Goal: Task Accomplishment & Management: Manage account settings

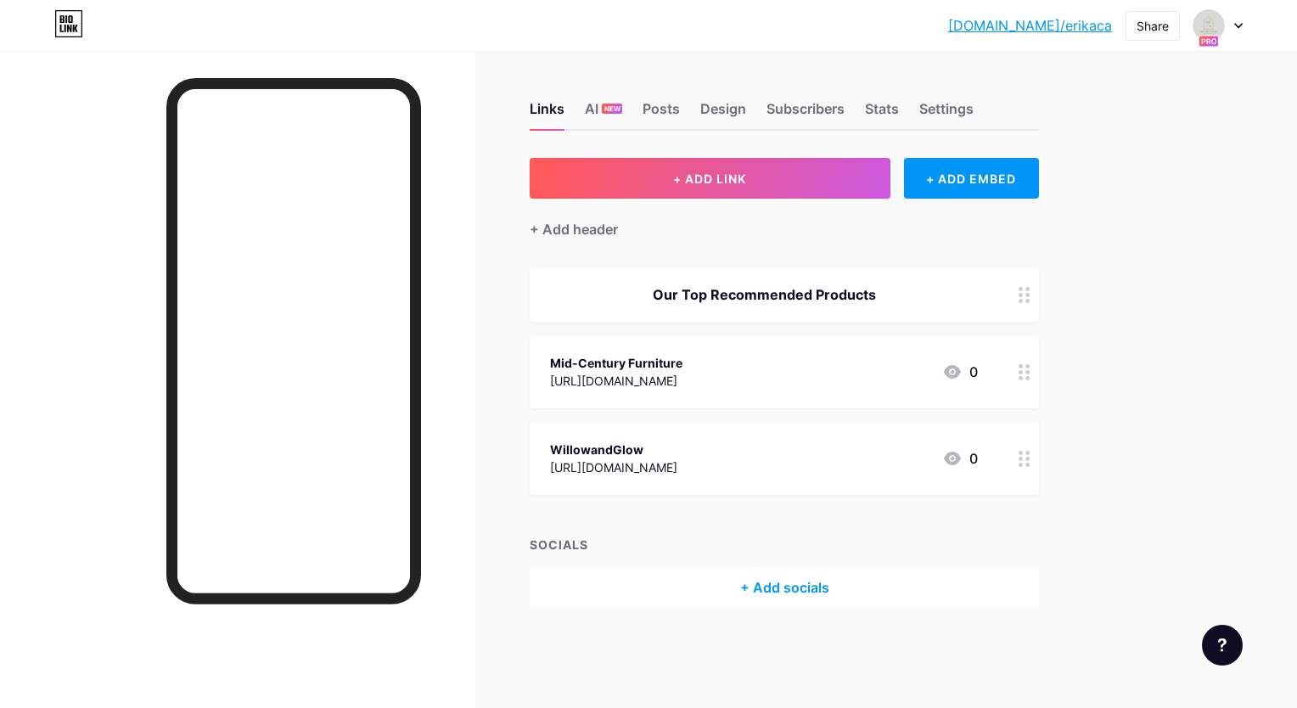
click at [1026, 373] on icon at bounding box center [1024, 372] width 12 height 16
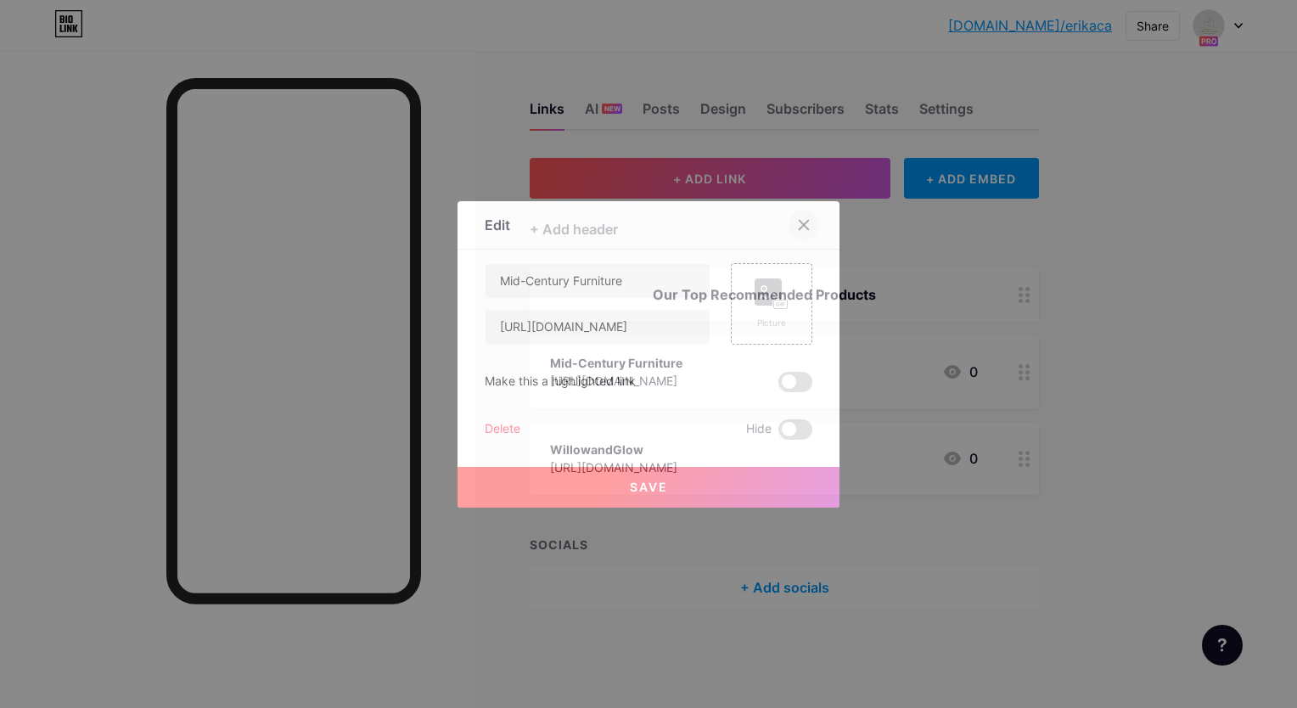
click at [801, 223] on icon at bounding box center [803, 224] width 9 height 9
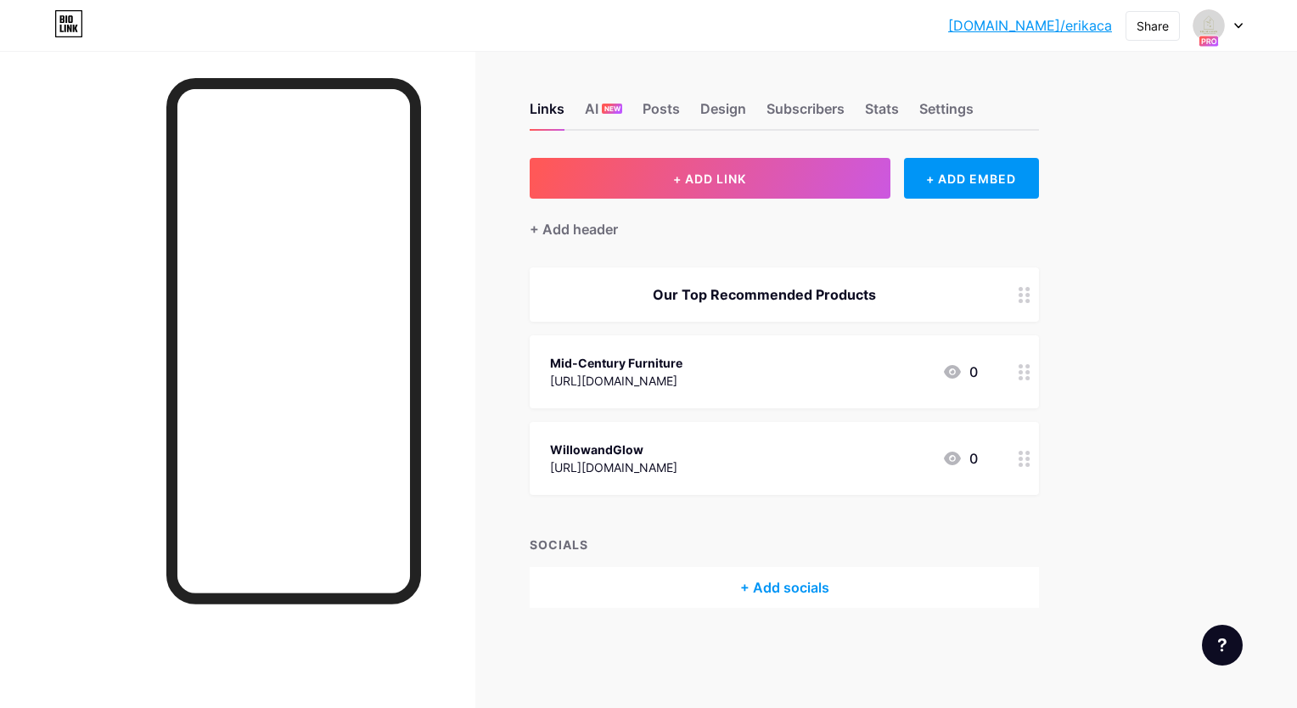
click at [956, 372] on icon at bounding box center [952, 372] width 17 height 14
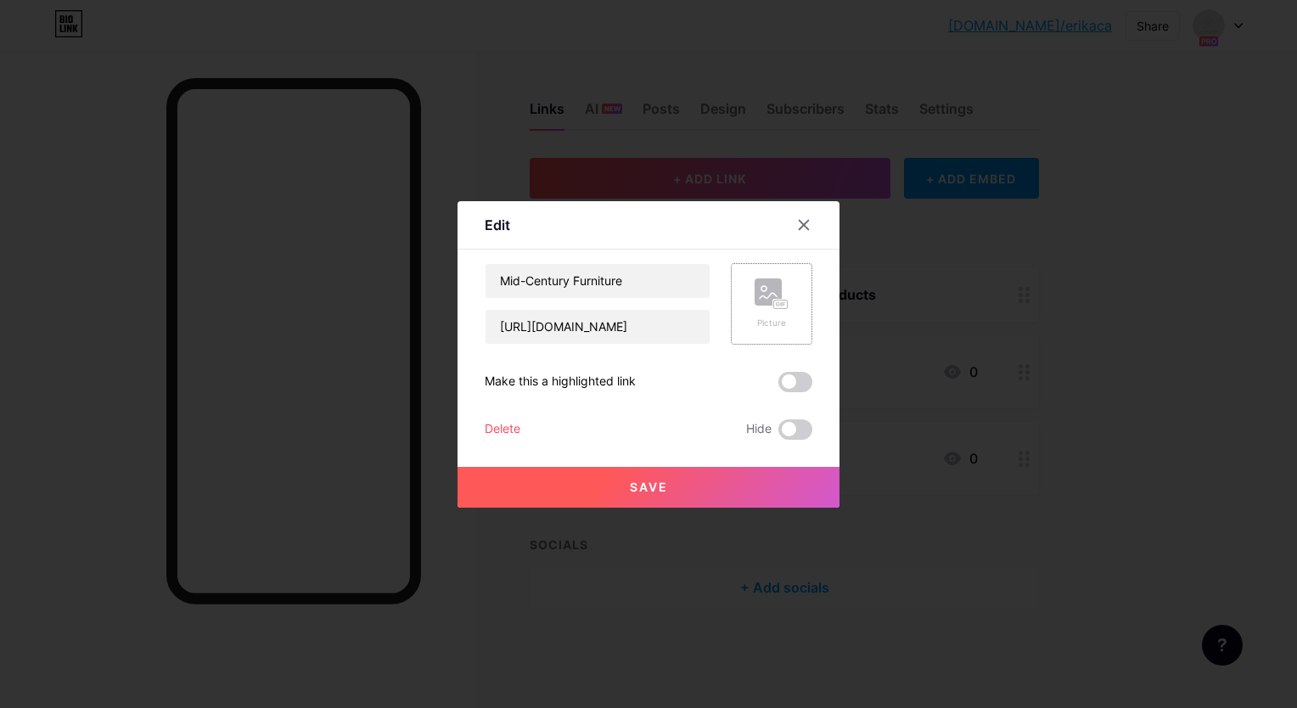
click at [768, 300] on rect at bounding box center [767, 291] width 27 height 27
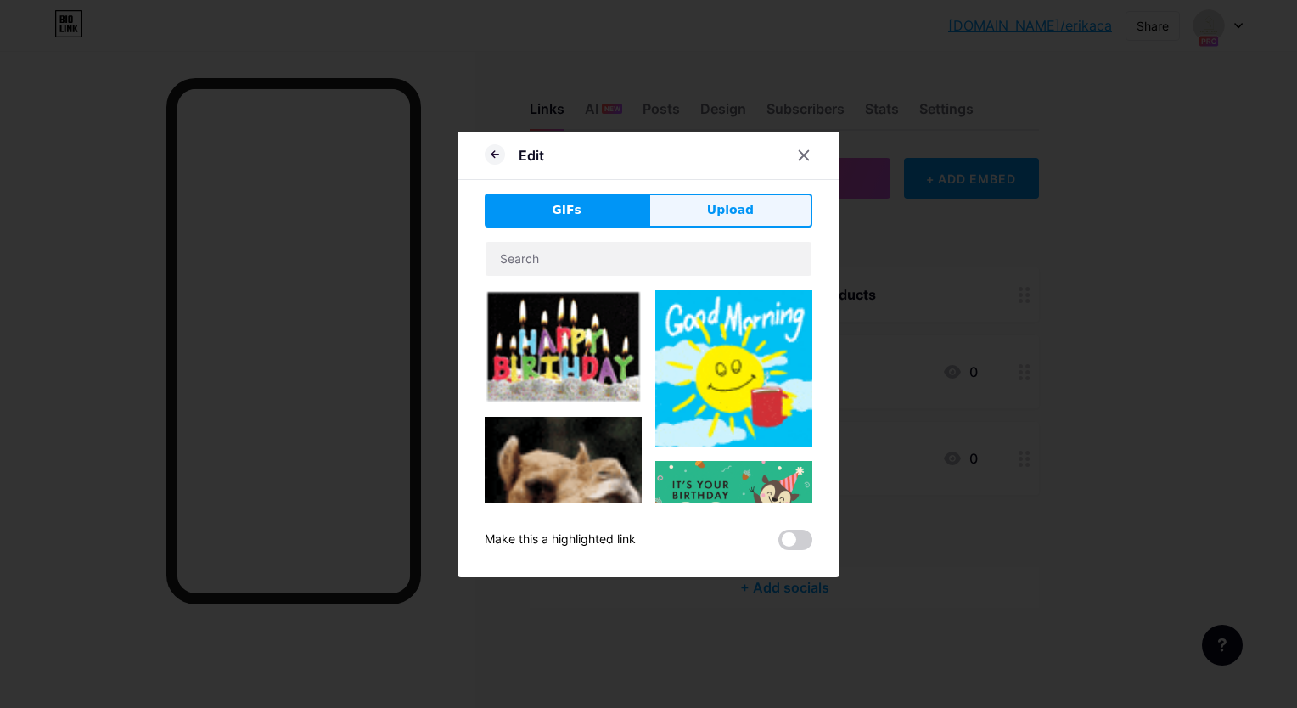
click at [722, 209] on span "Upload" at bounding box center [730, 210] width 47 height 18
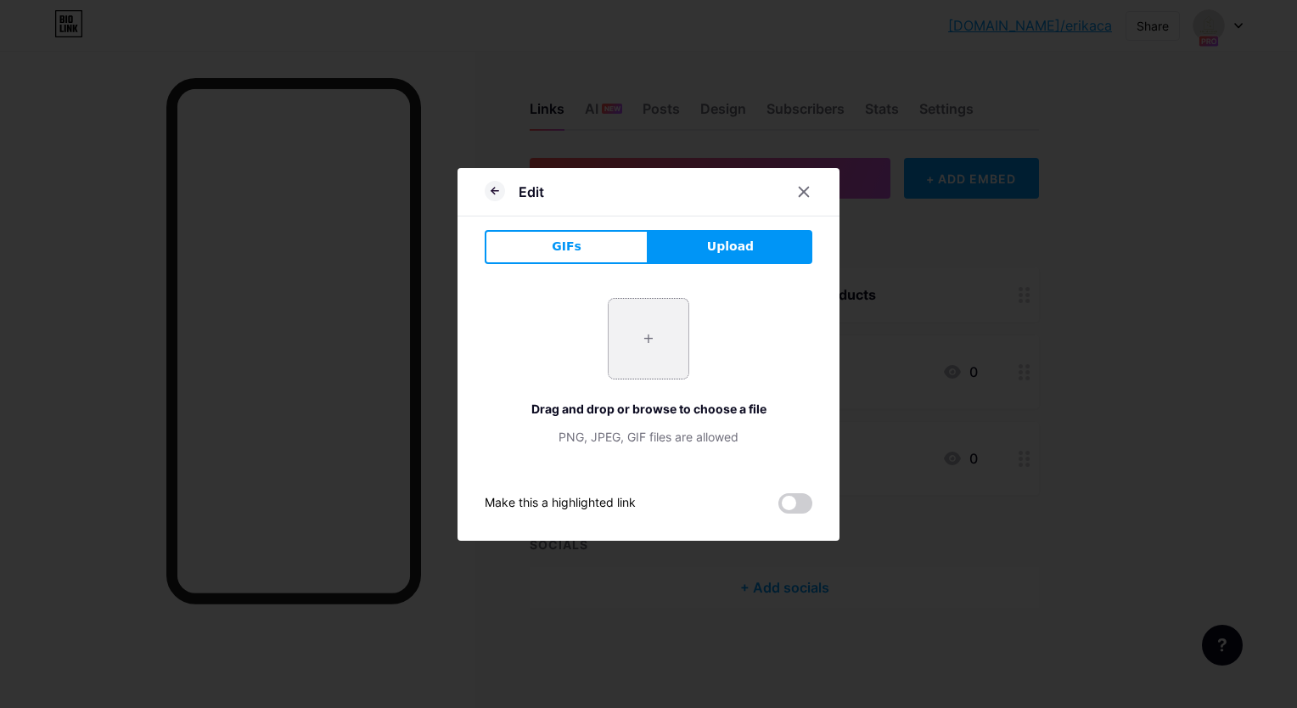
click at [647, 339] on input "file" at bounding box center [648, 339] width 80 height 80
type input "C:\fakepath\Camaleonda-[PERSON_NAME]-Charcoal-Grey-1-542x542.jpg"
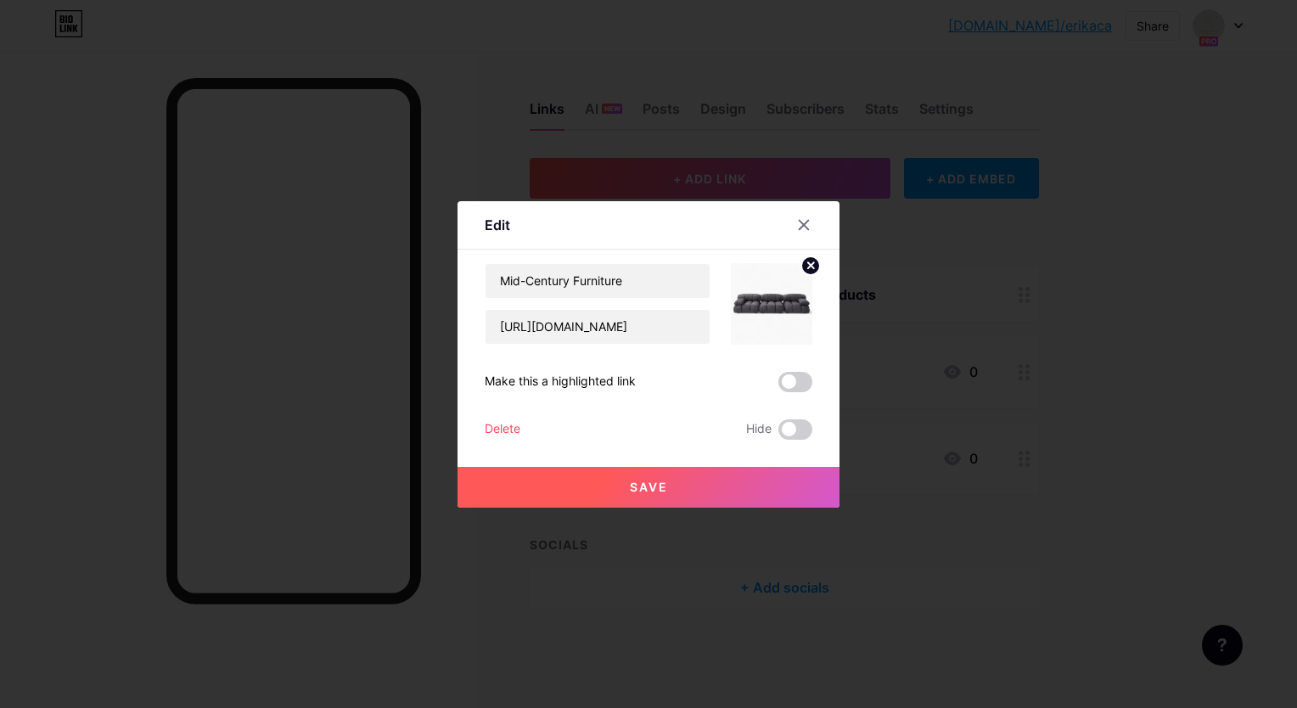
click at [652, 484] on span "Save" at bounding box center [649, 486] width 38 height 14
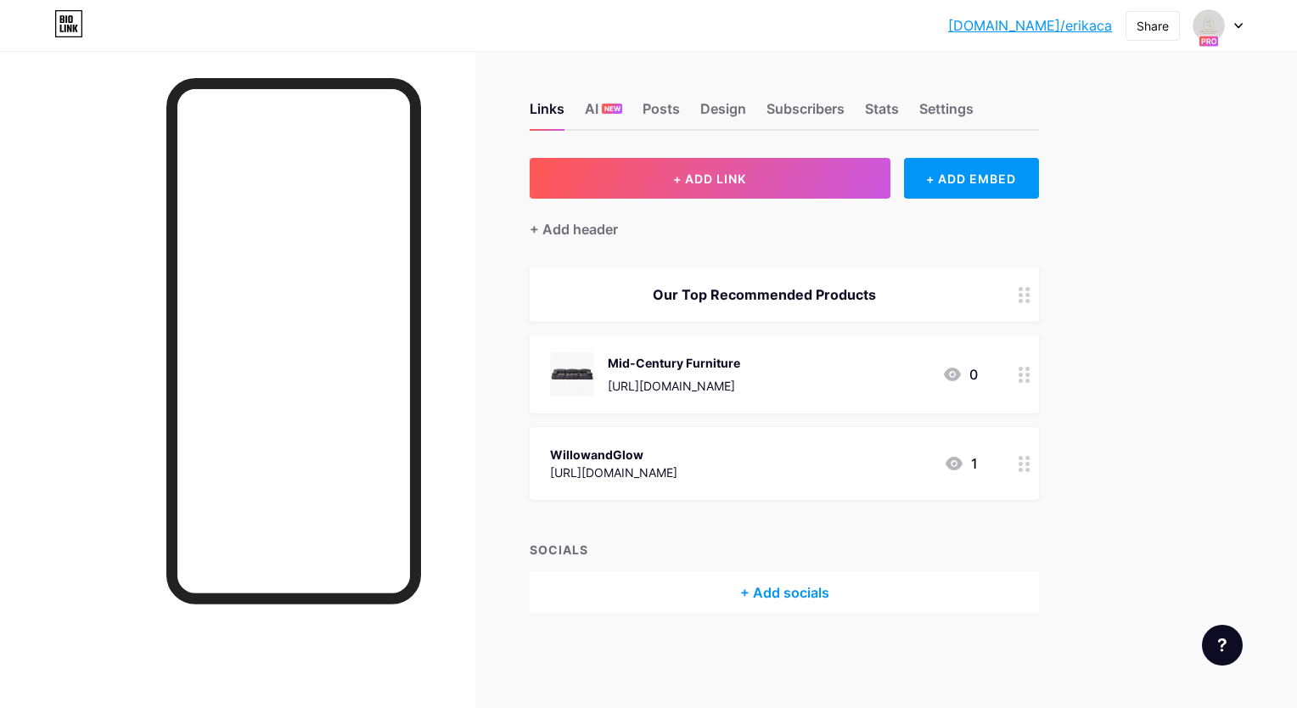
click at [1027, 375] on circle at bounding box center [1027, 375] width 4 height 4
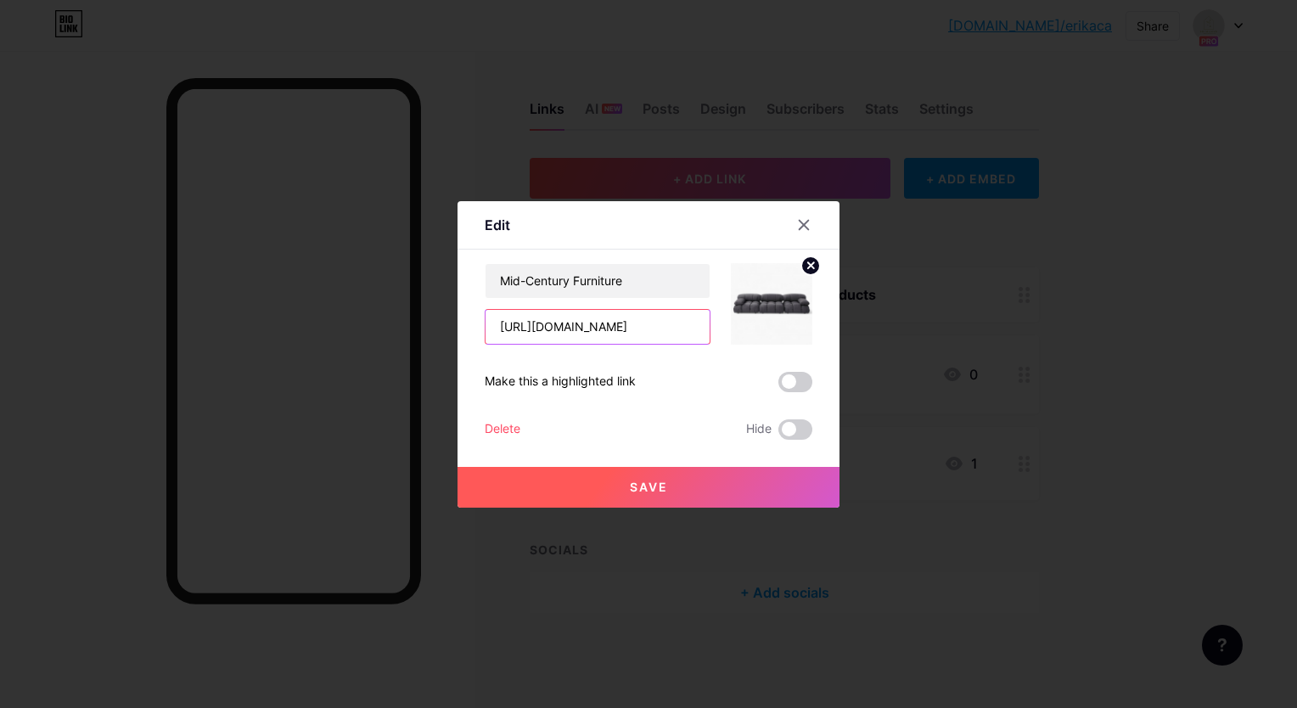
click at [680, 335] on input "[URL][DOMAIN_NAME]" at bounding box center [597, 327] width 224 height 34
drag, startPoint x: 689, startPoint y: 330, endPoint x: 397, endPoint y: 298, distance: 293.7
click at [397, 298] on div "Edit Content YouTube Play YouTube video without leaving your page. ADD Vimeo Pl…" at bounding box center [648, 354] width 1297 height 708
type input "bing&utm_medium=cpc&utm_campaign=Impact%20Radius-RB-2&utm_term=sohnne&utm_conte…"
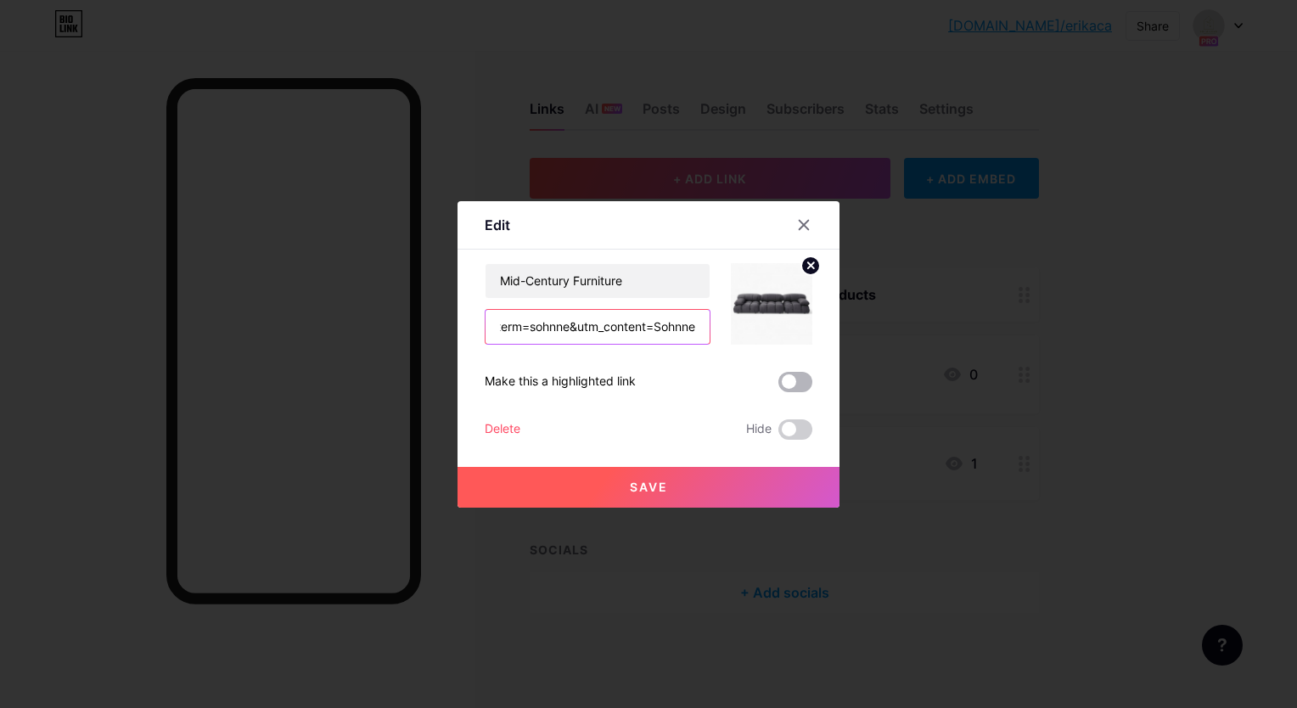
drag, startPoint x: 494, startPoint y: 331, endPoint x: 804, endPoint y: 375, distance: 313.7
click at [804, 375] on div "Mid-Century Furniture bing&utm_medium=cpc&utm_campaign=Impact%20Radius-RB-2&utm…" at bounding box center [649, 351] width 328 height 177
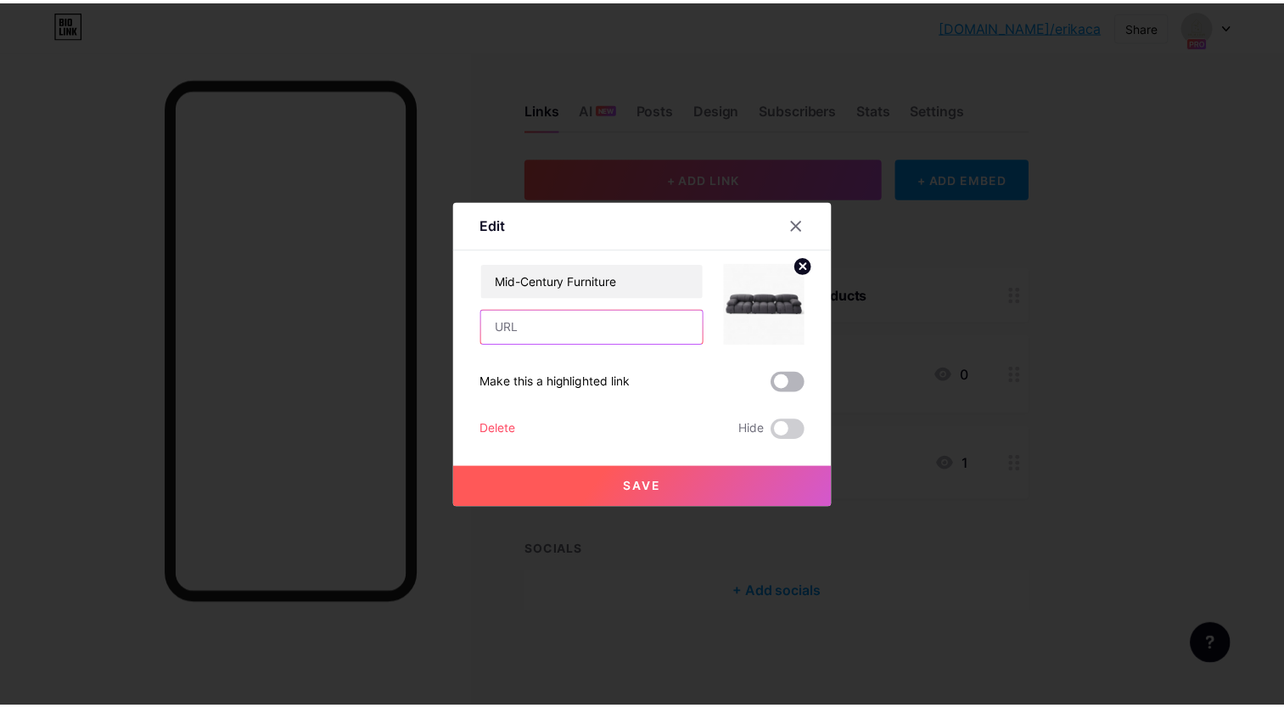
scroll to position [0, 0]
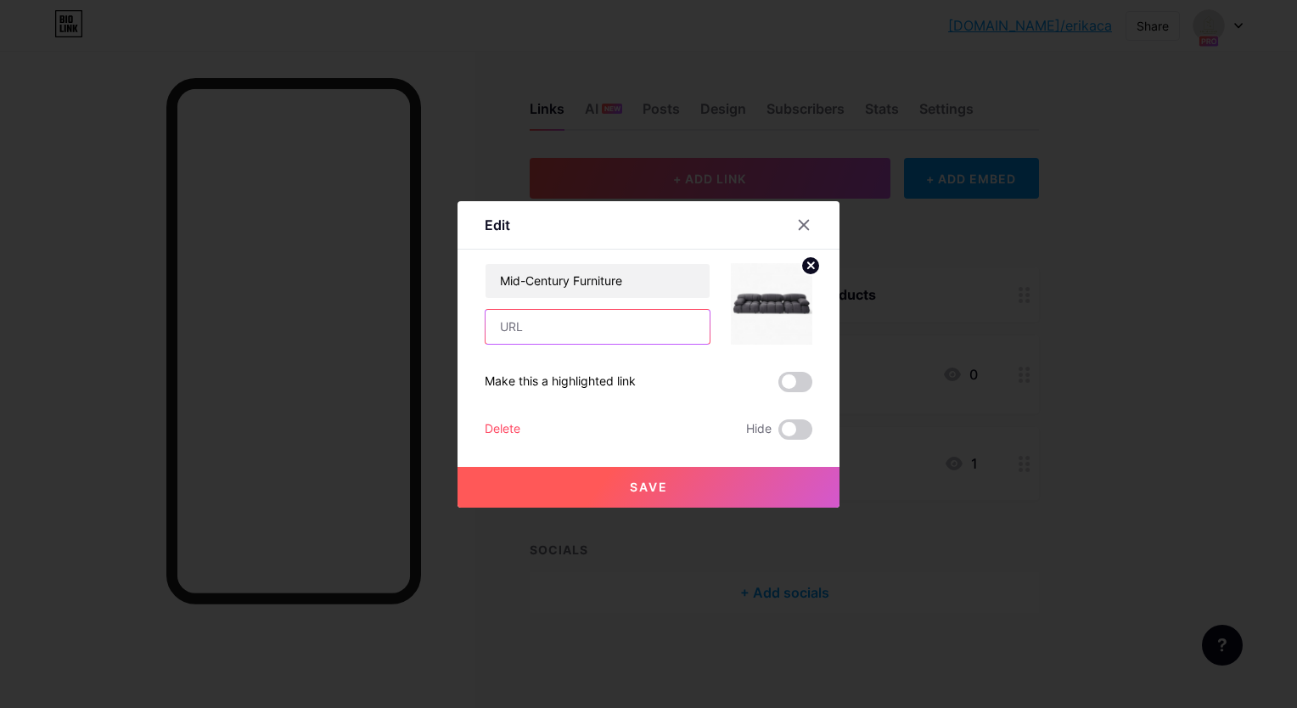
click at [647, 332] on input "text" at bounding box center [597, 327] width 224 height 34
paste input "[URL][DOMAIN_NAME]"
type input "[URL][DOMAIN_NAME]"
click at [652, 480] on span "Save" at bounding box center [649, 486] width 38 height 14
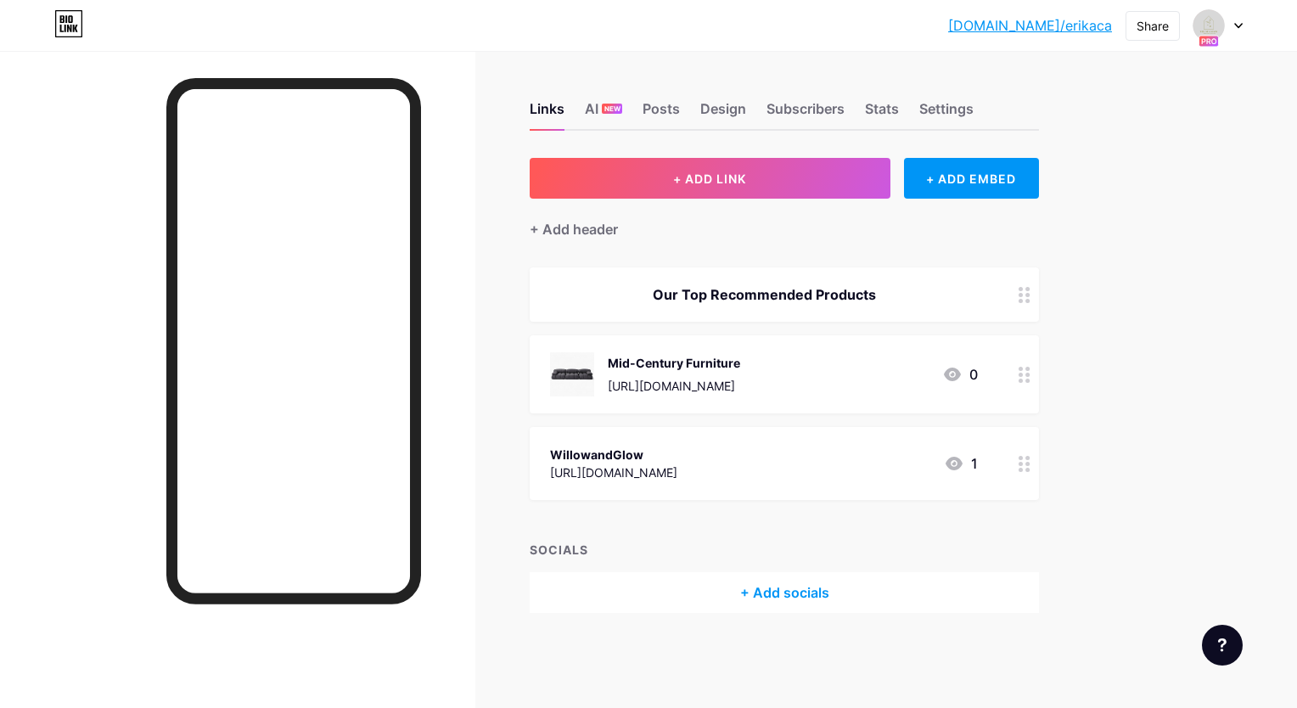
click at [688, 384] on div "[URL][DOMAIN_NAME]" at bounding box center [674, 386] width 132 height 18
click at [638, 486] on span "Save" at bounding box center [649, 486] width 38 height 14
click at [952, 375] on icon at bounding box center [952, 374] width 20 height 20
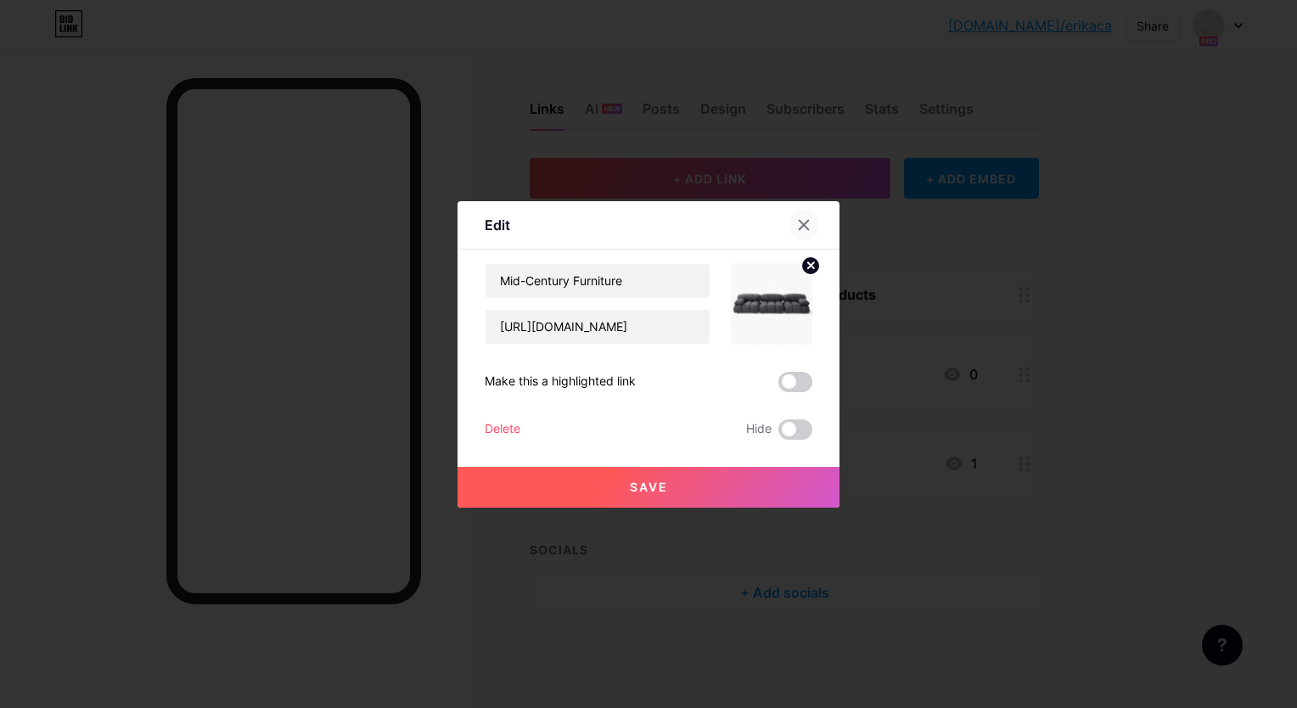
click at [806, 226] on icon at bounding box center [804, 225] width 14 height 14
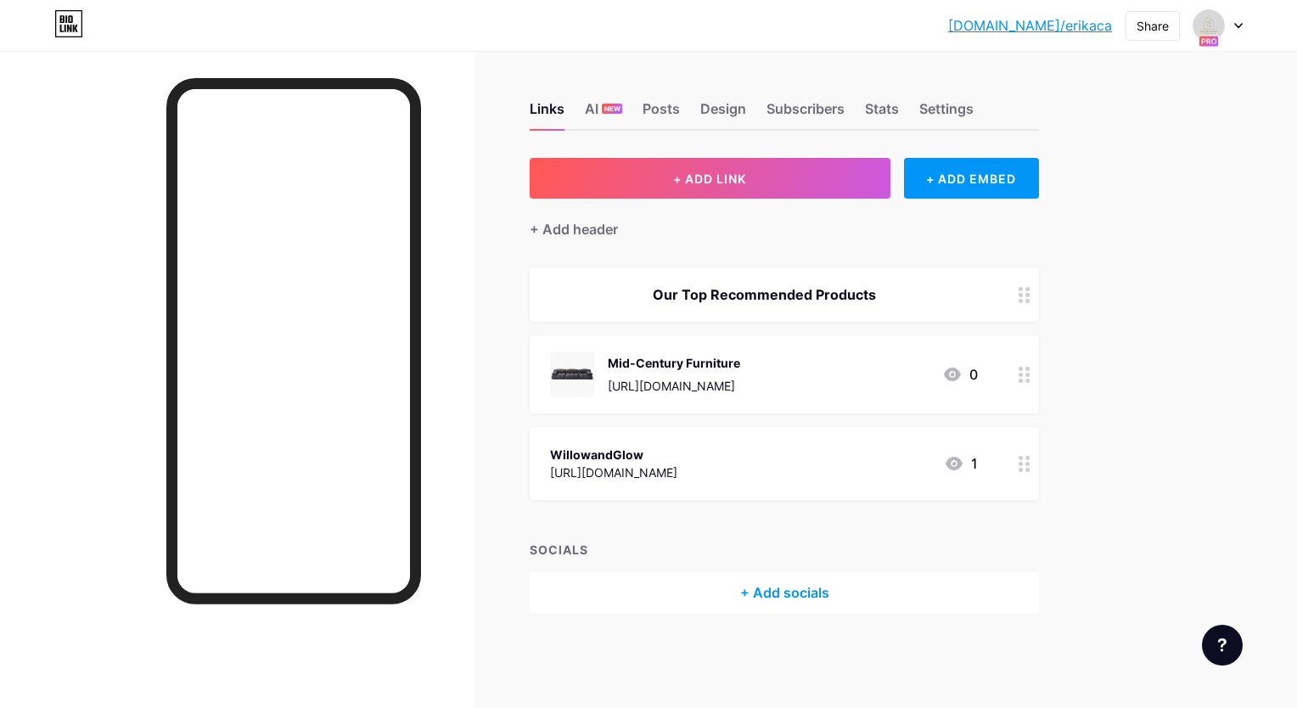
click at [1032, 379] on div at bounding box center [1024, 374] width 29 height 78
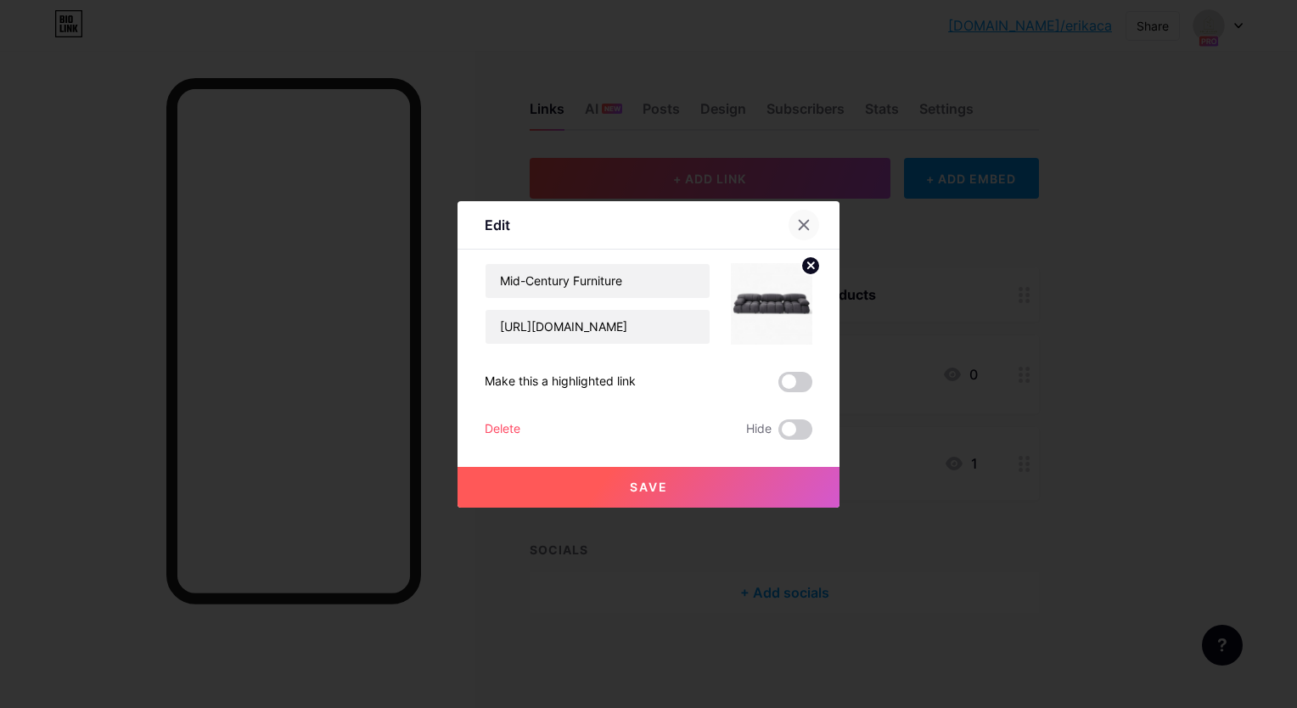
click at [806, 229] on icon at bounding box center [804, 225] width 14 height 14
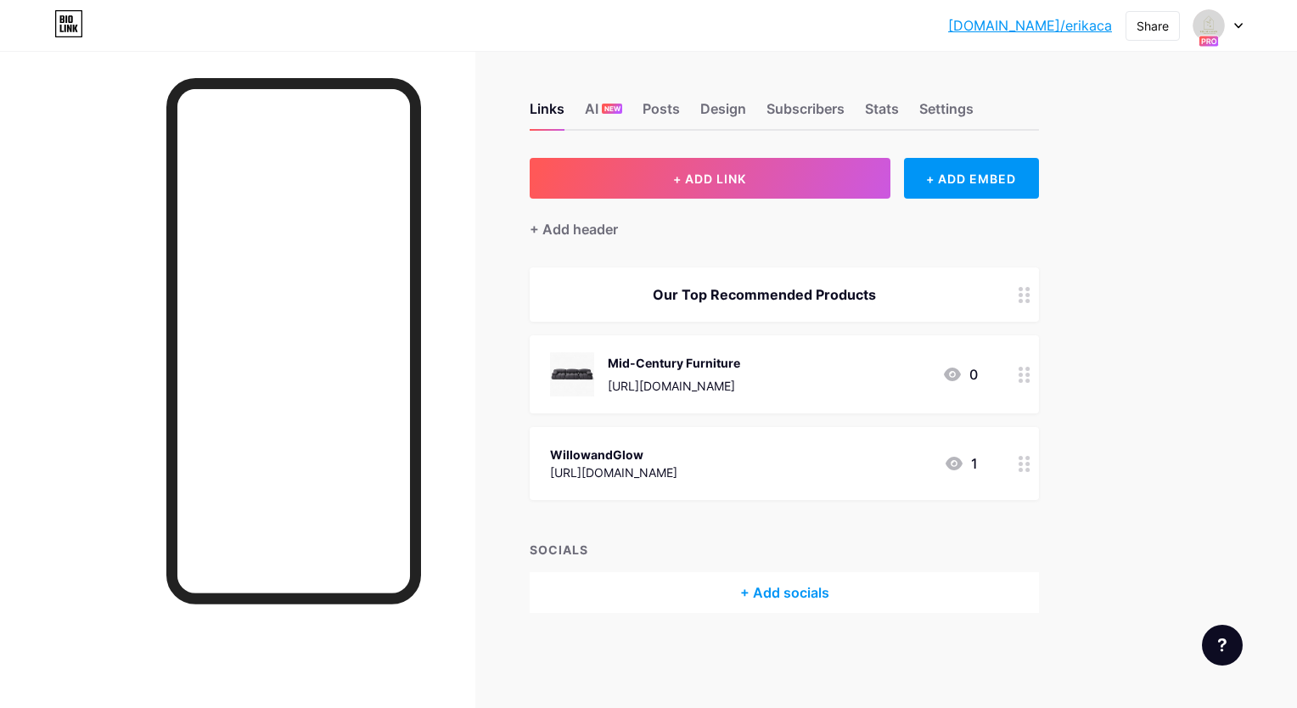
click at [1024, 460] on icon at bounding box center [1024, 464] width 12 height 16
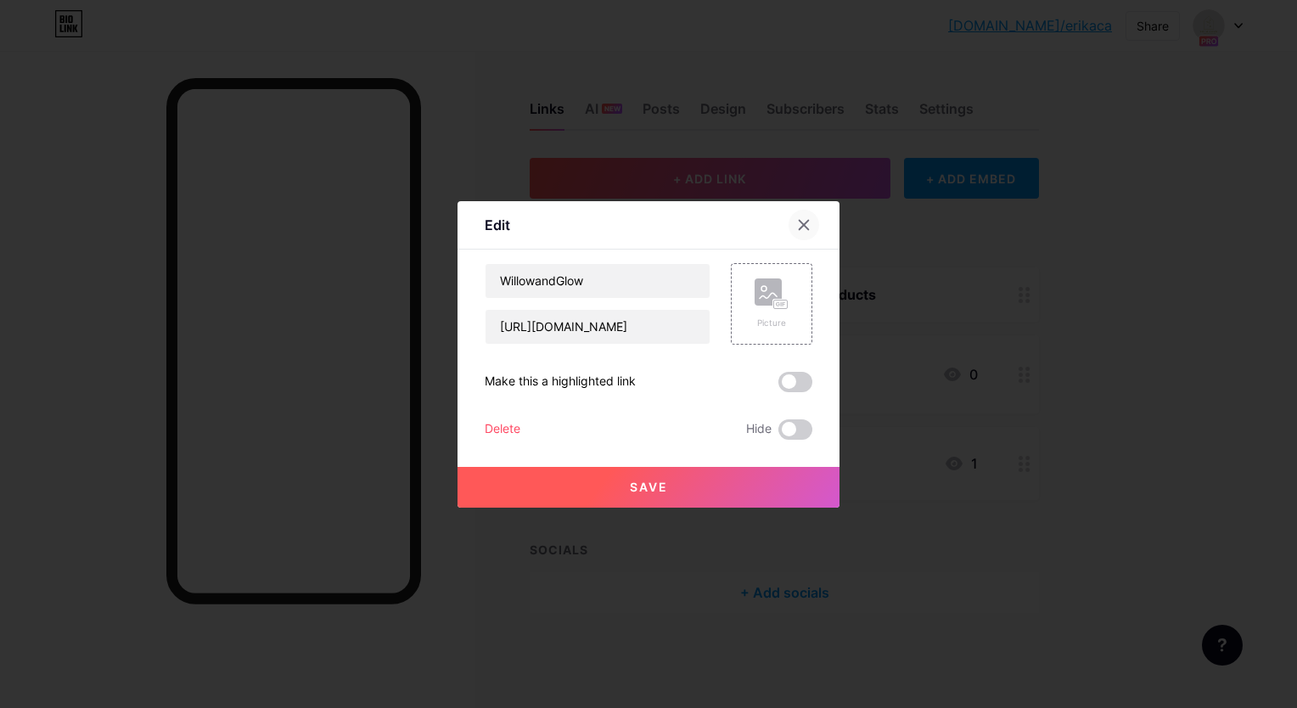
click at [806, 229] on icon at bounding box center [804, 225] width 14 height 14
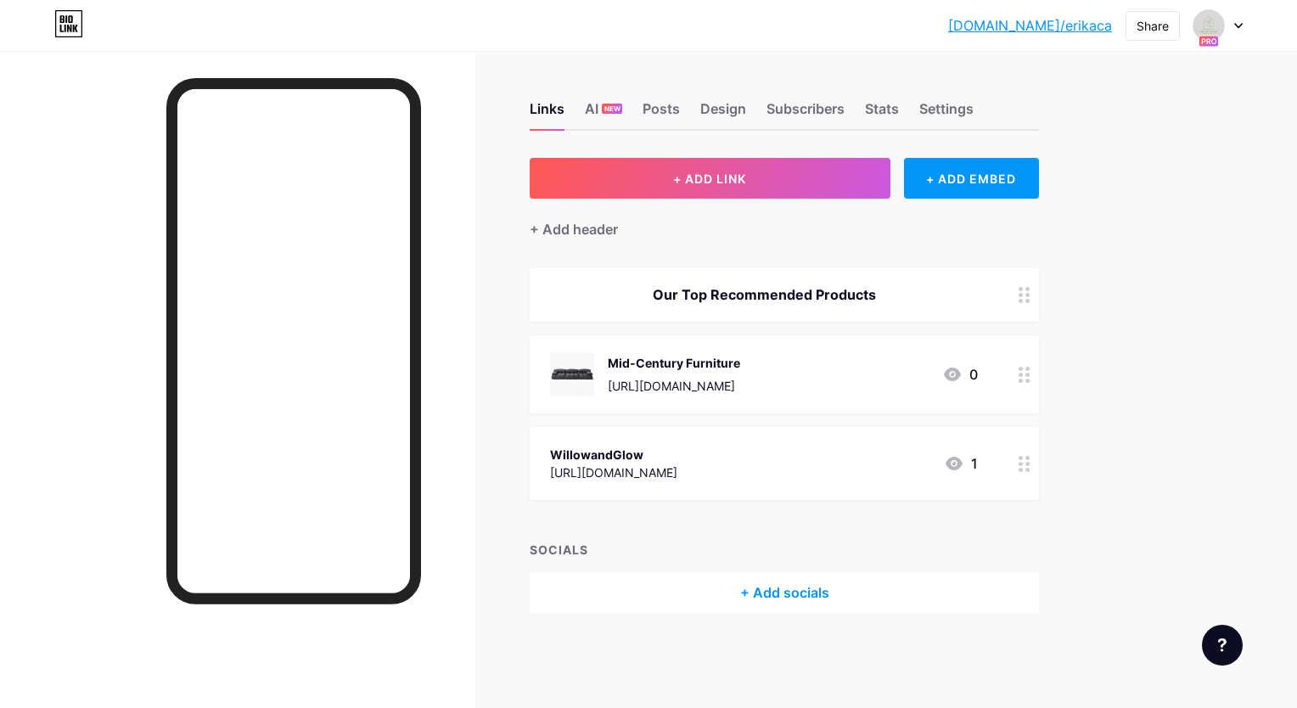
click at [960, 463] on icon at bounding box center [953, 464] width 17 height 14
click at [802, 225] on icon at bounding box center [804, 225] width 14 height 14
click at [677, 468] on div "[URL][DOMAIN_NAME]" at bounding box center [613, 472] width 127 height 18
click at [804, 224] on icon at bounding box center [803, 224] width 9 height 9
click at [978, 176] on div "+ ADD EMBED" at bounding box center [971, 178] width 135 height 41
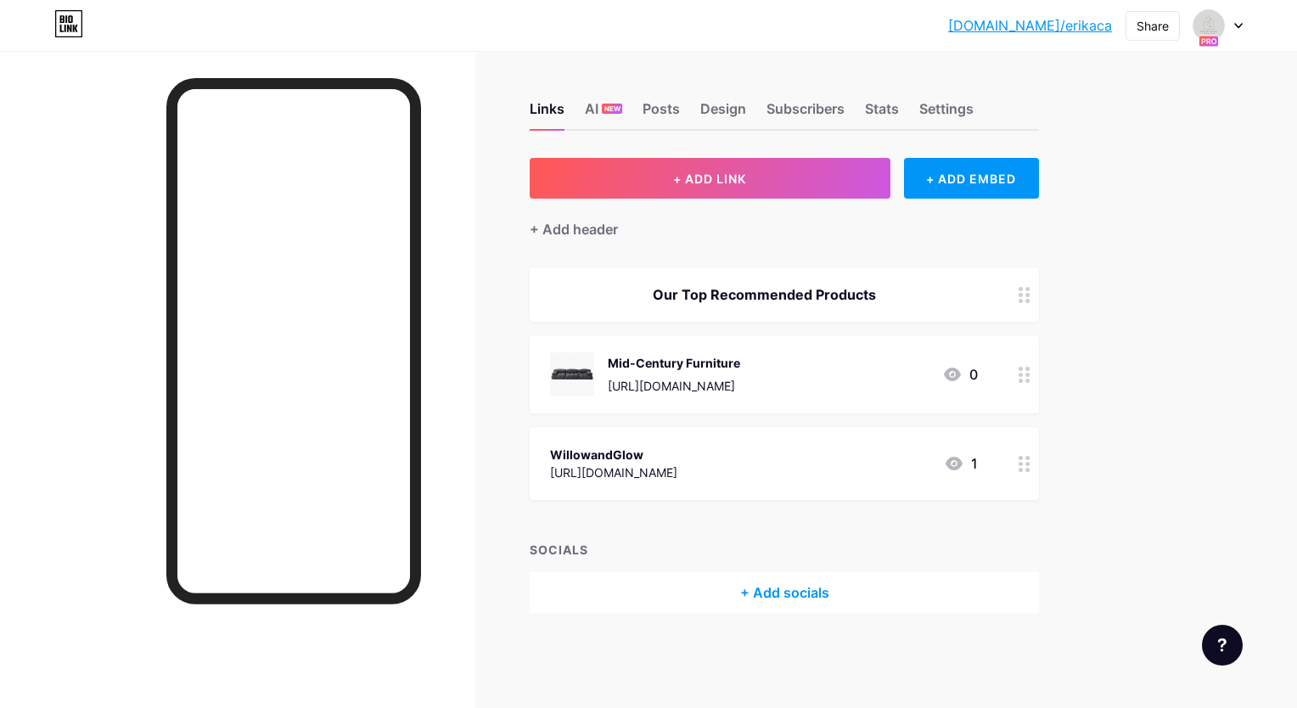
click at [839, 42] on div at bounding box center [836, 48] width 31 height 31
click at [720, 110] on div "Design" at bounding box center [723, 113] width 46 height 31
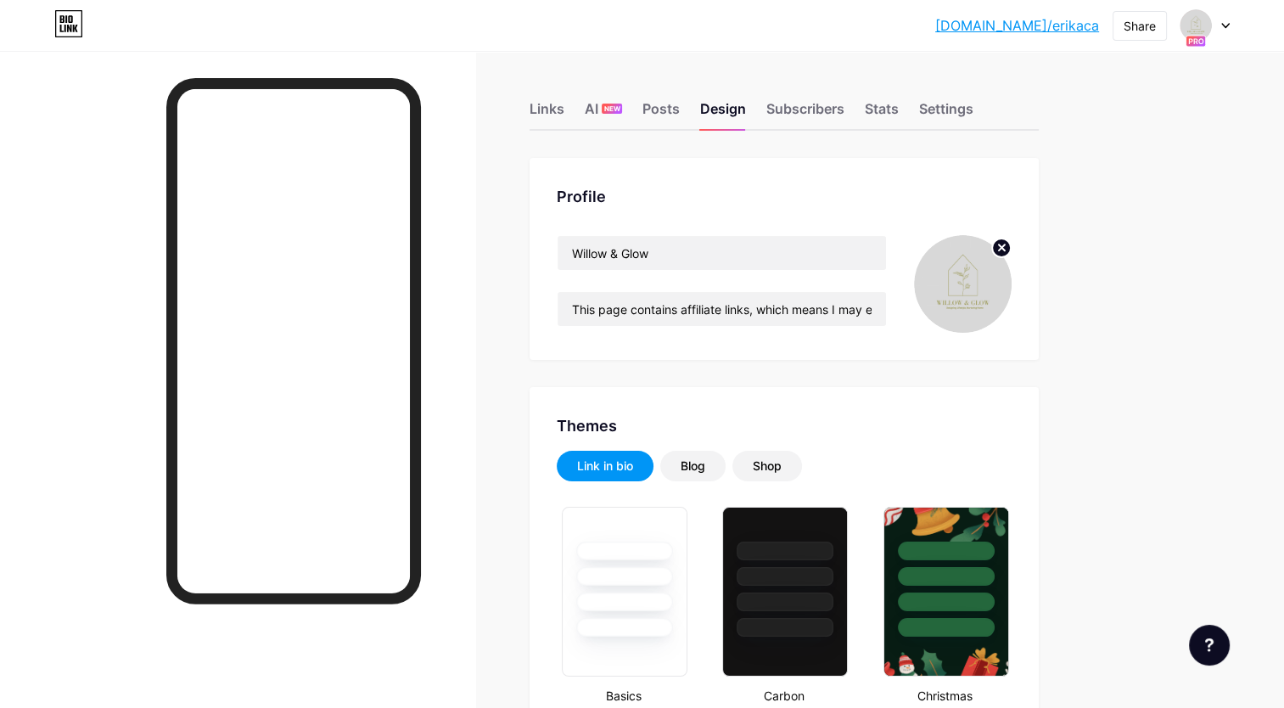
click at [621, 466] on div "Link in bio" at bounding box center [605, 465] width 56 height 17
click at [546, 111] on div "Links" at bounding box center [547, 113] width 35 height 31
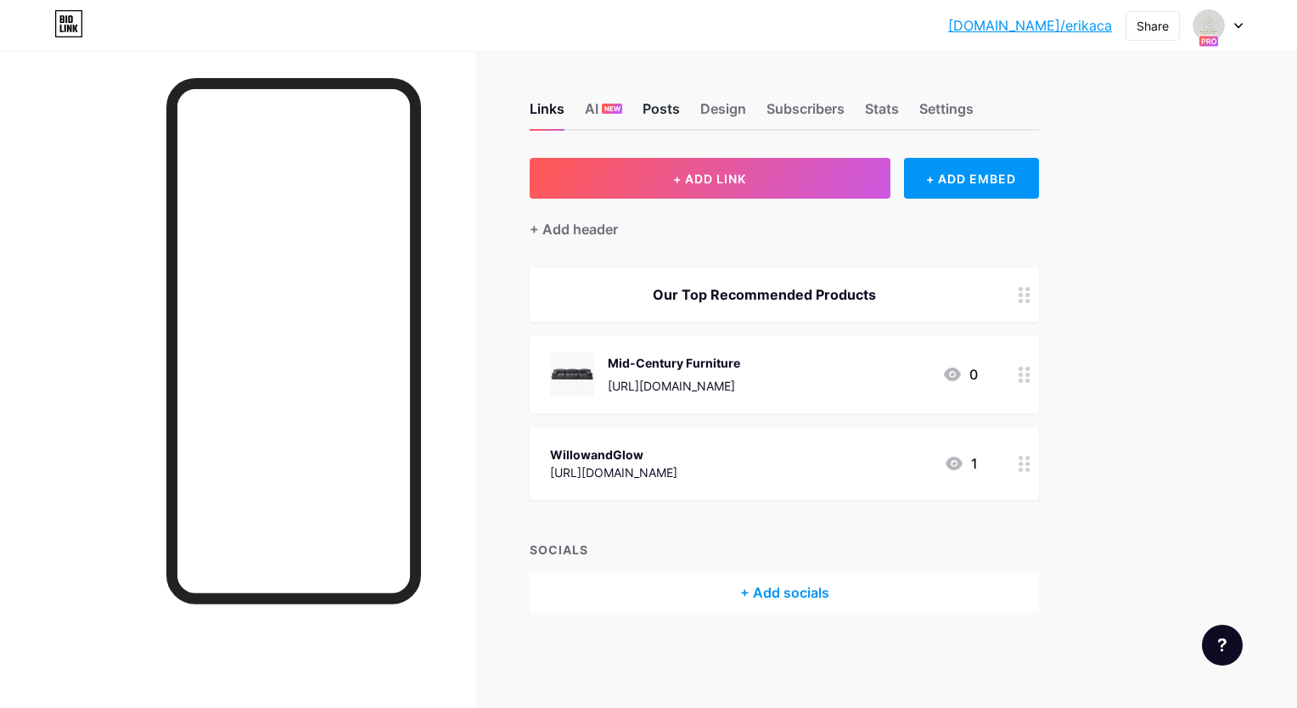
click at [659, 108] on div "Posts" at bounding box center [660, 113] width 37 height 31
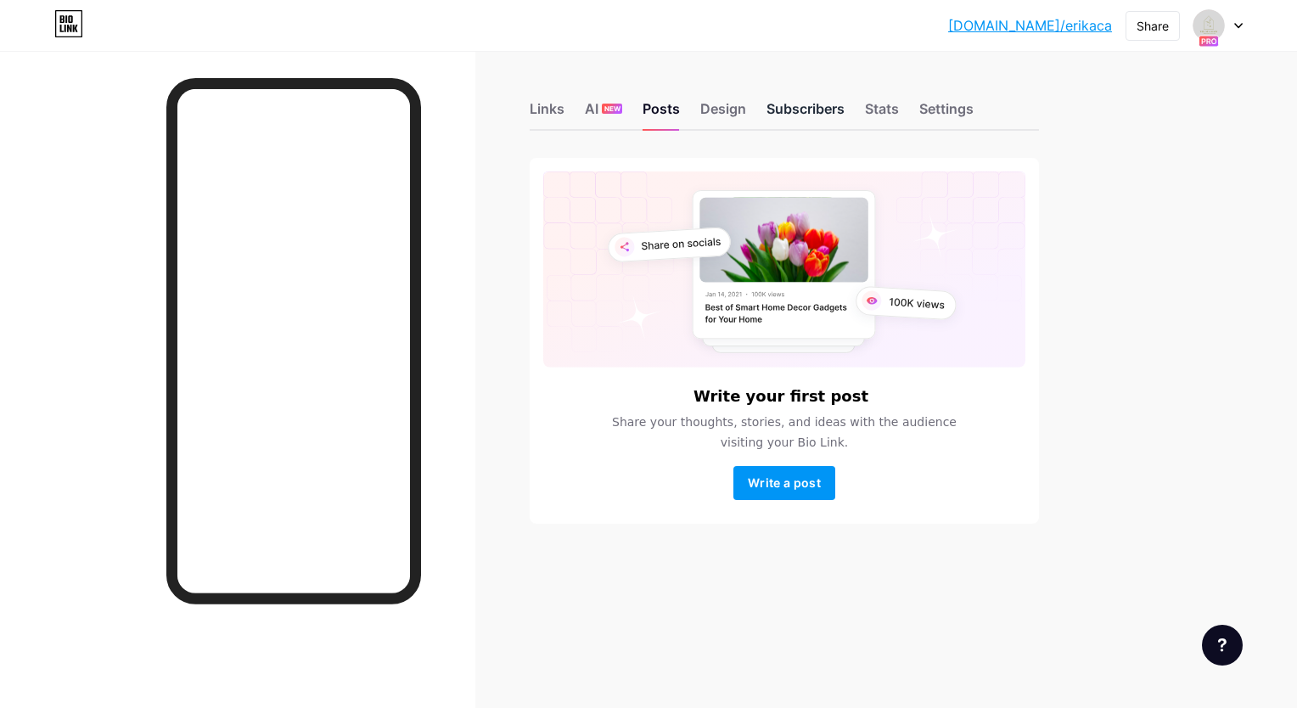
click at [804, 108] on div "Subscribers" at bounding box center [805, 113] width 78 height 31
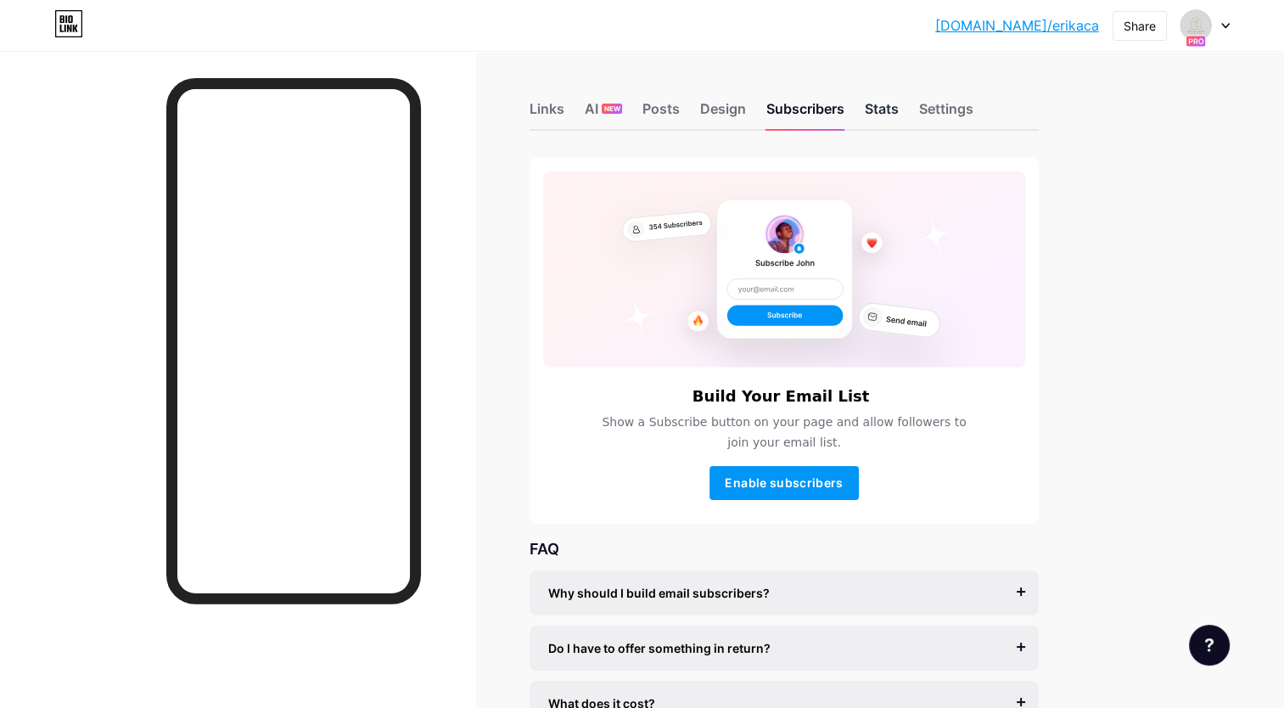
click at [884, 112] on div "Stats" at bounding box center [882, 113] width 34 height 31
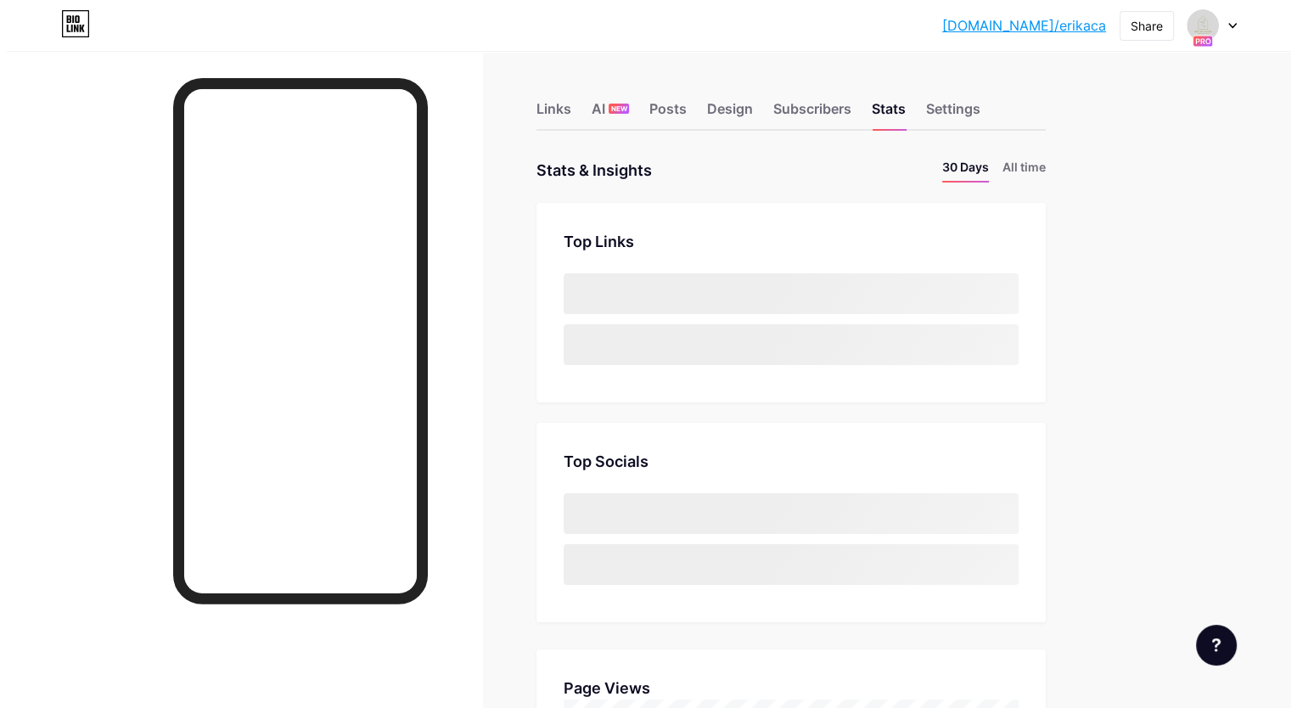
scroll to position [708, 1283]
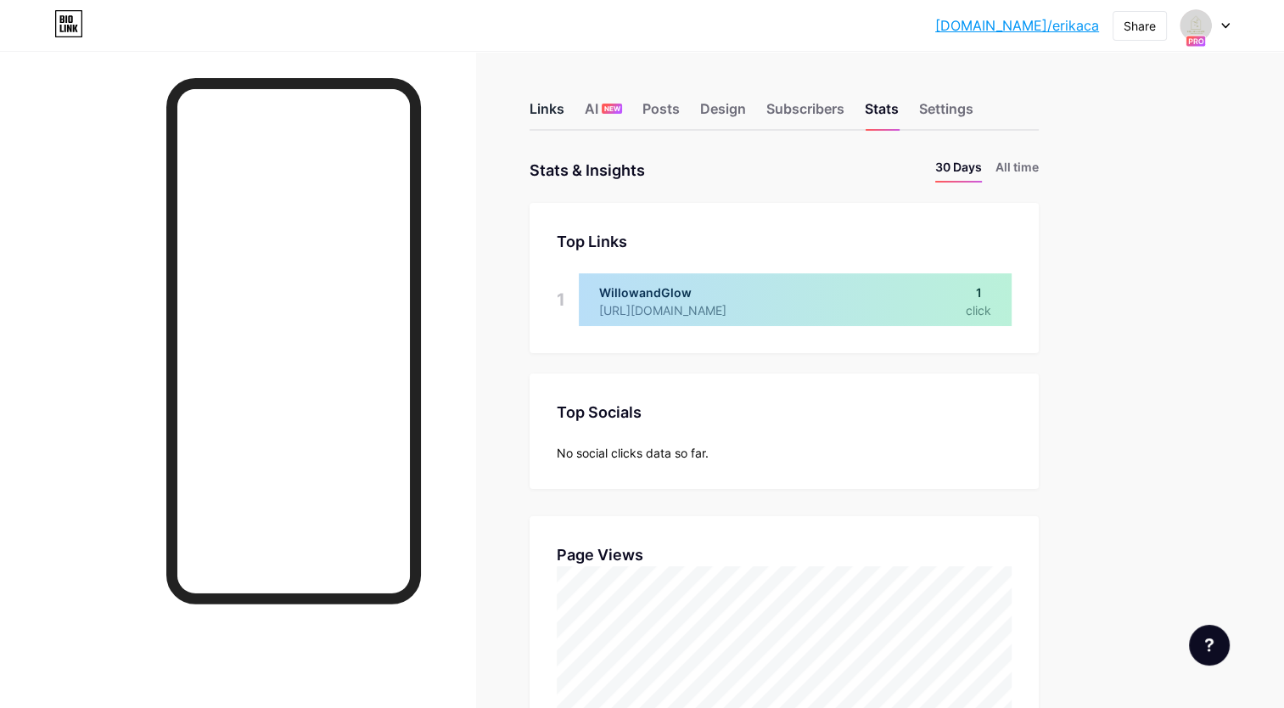
click at [547, 110] on div "Links" at bounding box center [547, 113] width 35 height 31
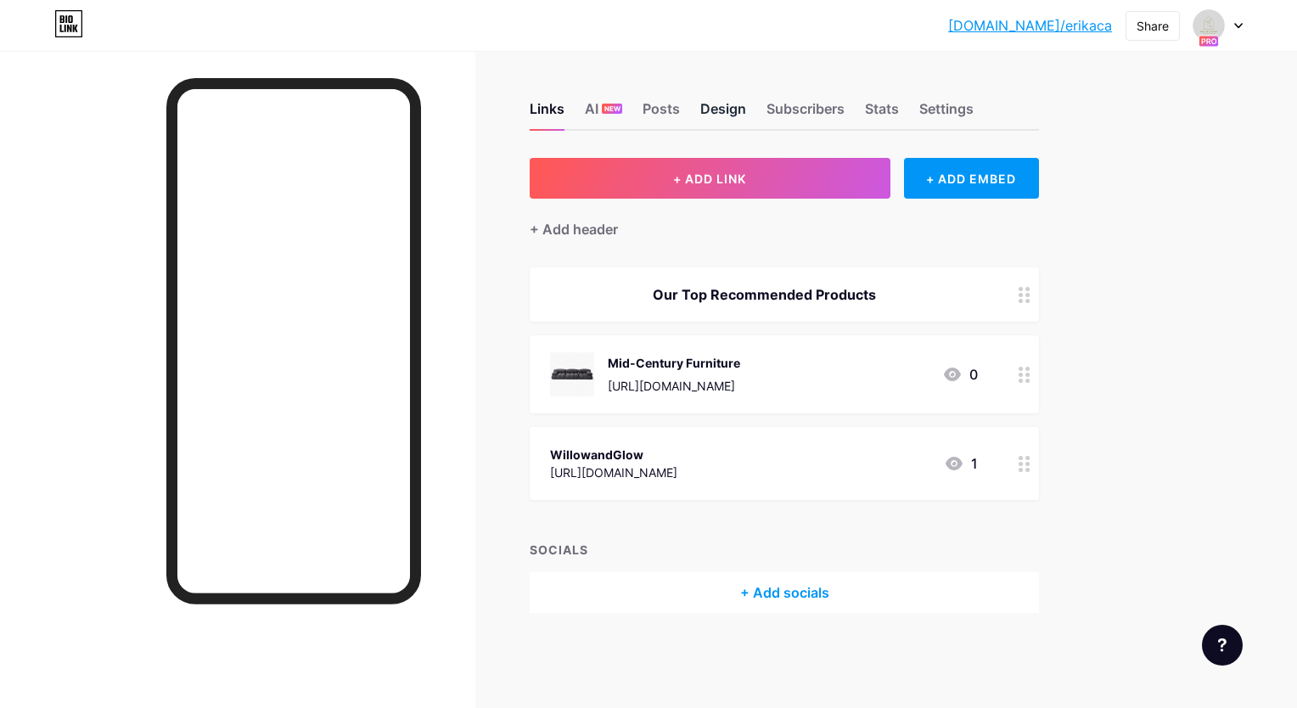
click at [733, 109] on div "Design" at bounding box center [723, 113] width 46 height 31
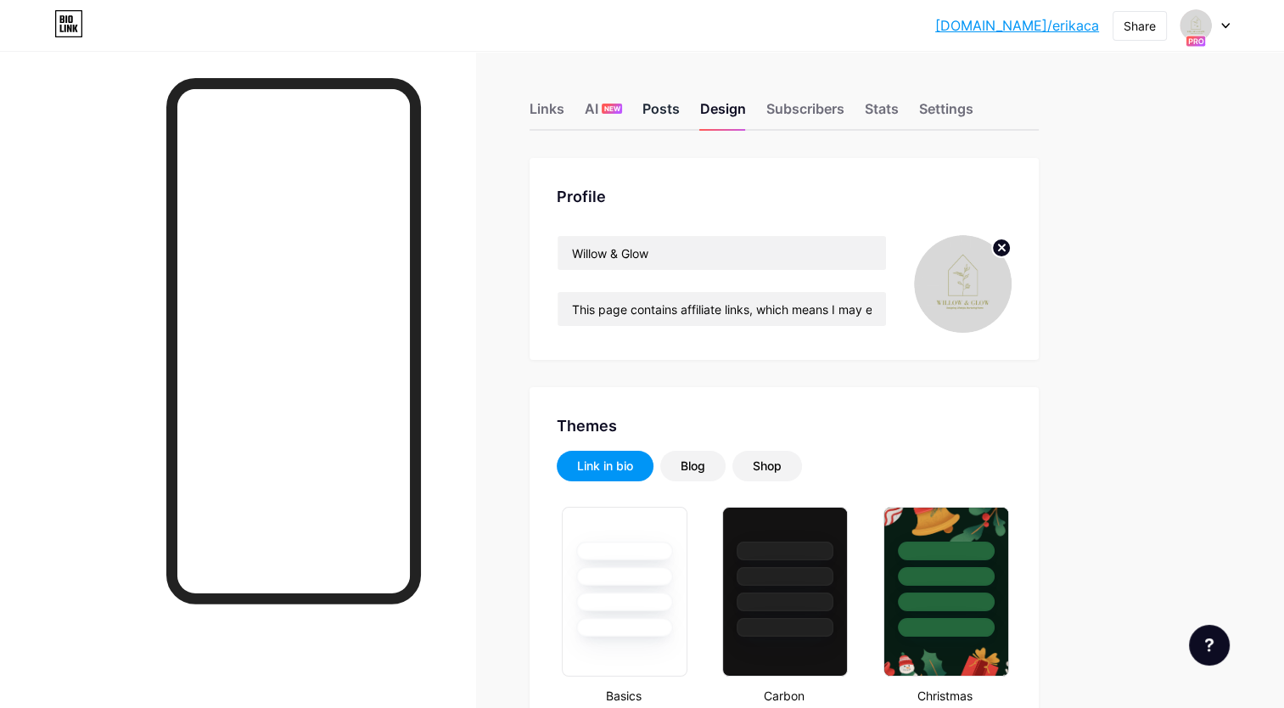
click at [662, 110] on div "Posts" at bounding box center [660, 113] width 37 height 31
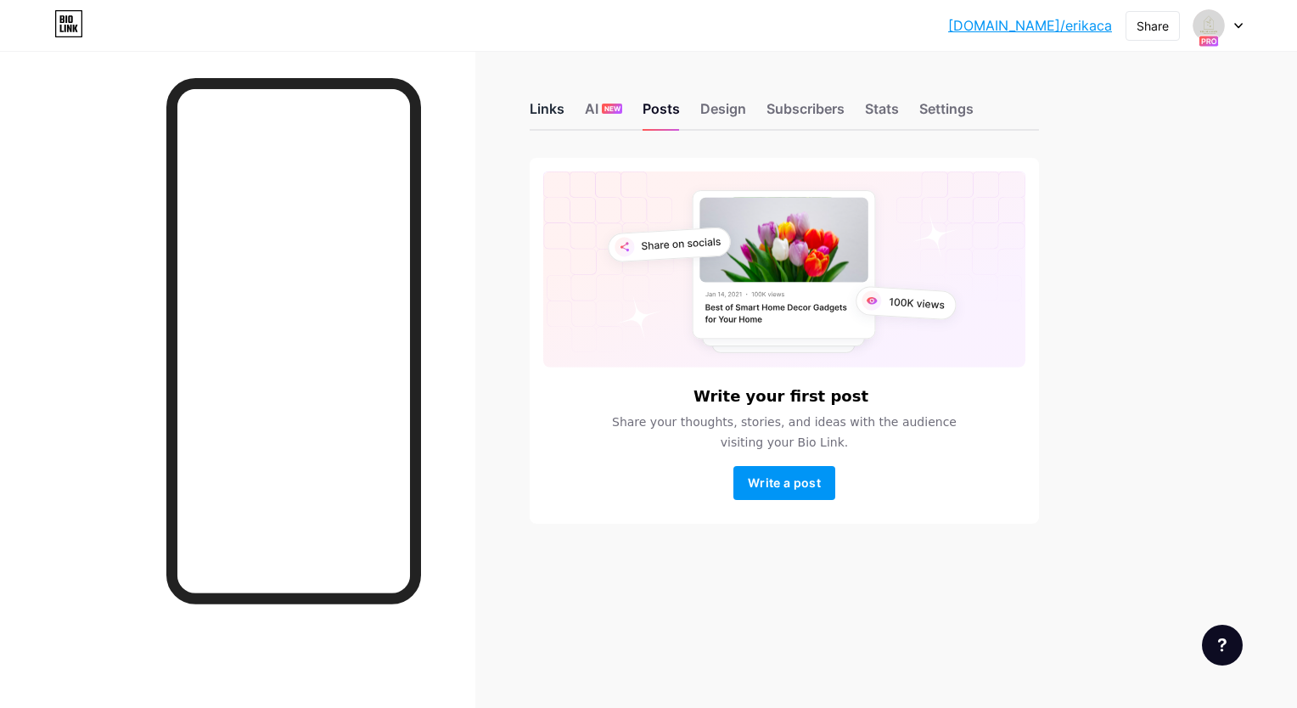
click at [547, 114] on div "Links" at bounding box center [547, 113] width 35 height 31
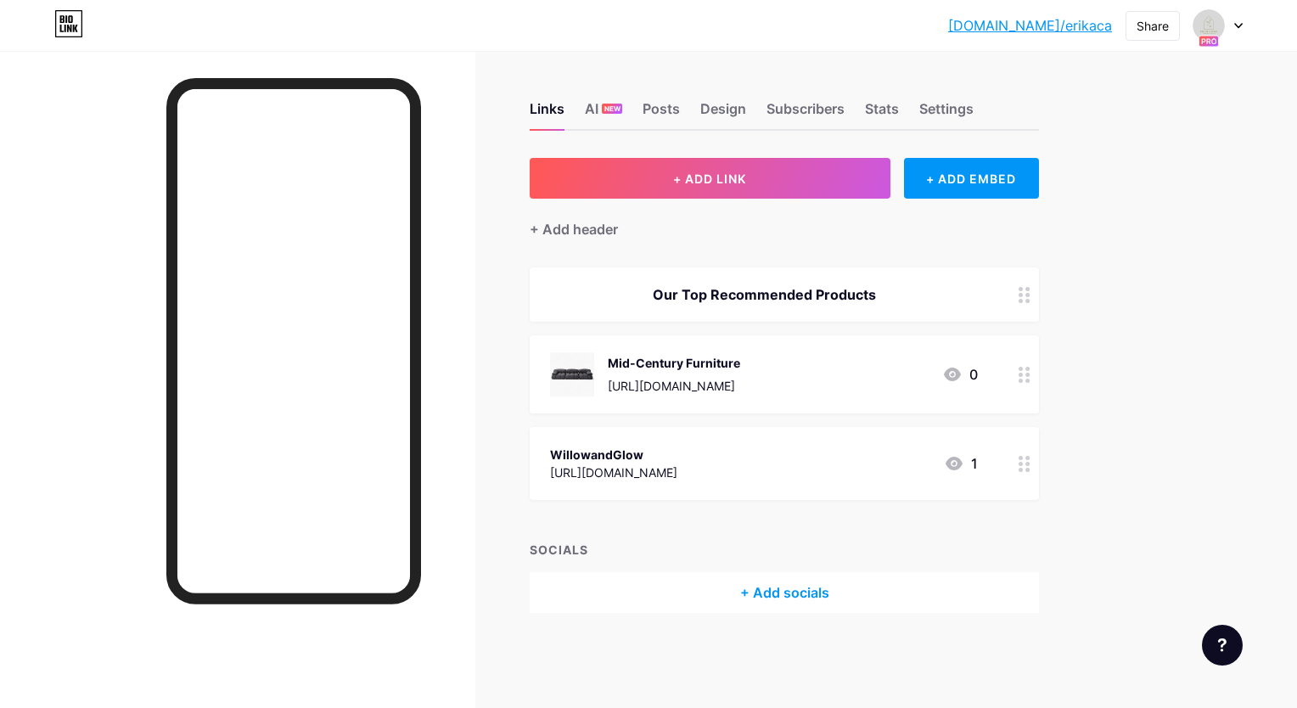
click at [502, 492] on div "Links AI NEW Posts Design Subscribers Stats Settings + ADD LINK + ADD EMBED + A…" at bounding box center [555, 374] width 1110 height 647
click at [462, 462] on div at bounding box center [237, 405] width 475 height 708
click at [677, 467] on div "[URL][DOMAIN_NAME]" at bounding box center [613, 472] width 127 height 18
click at [806, 216] on div at bounding box center [803, 225] width 31 height 31
